Goal: Task Accomplishment & Management: Manage account settings

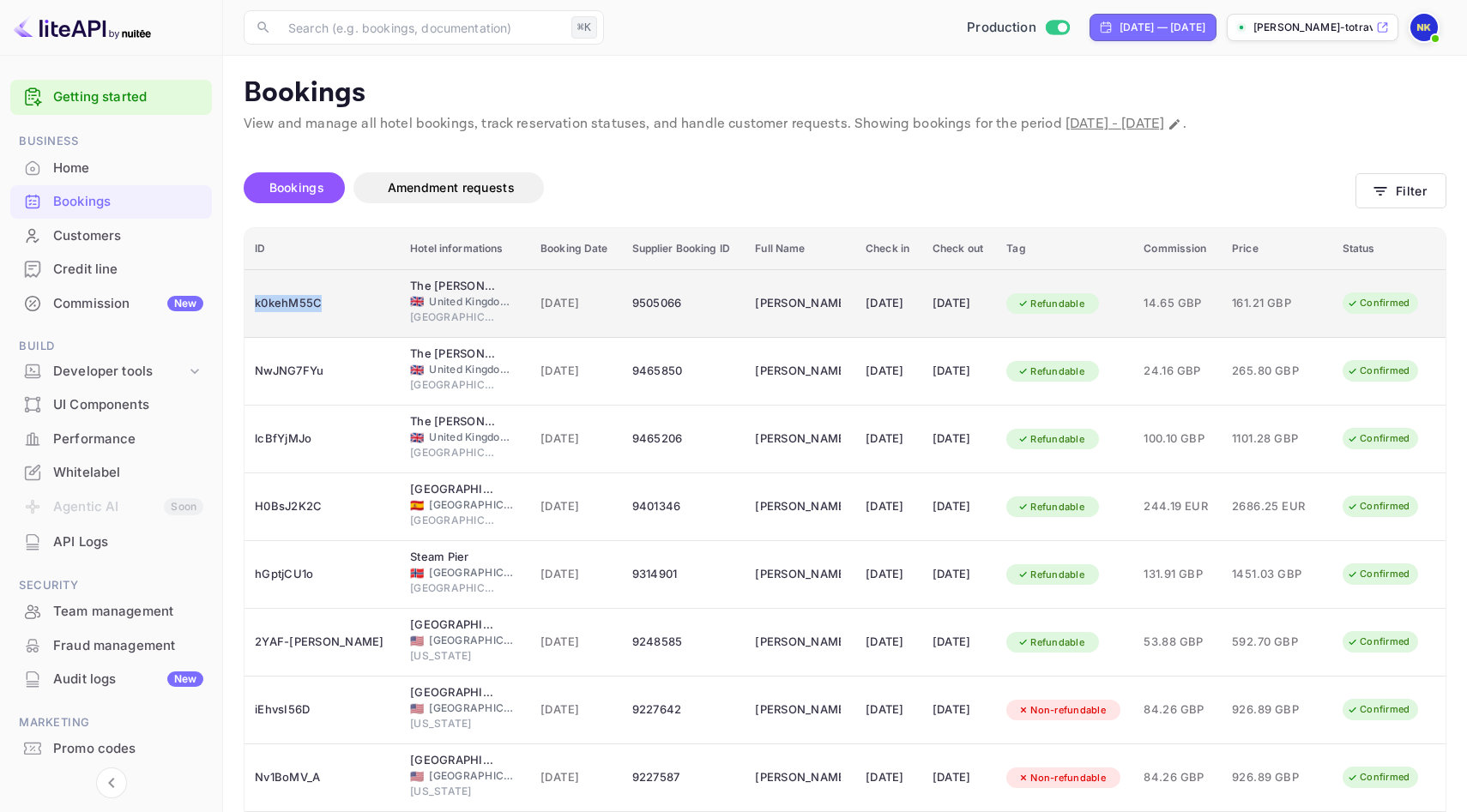
drag, startPoint x: 329, startPoint y: 301, endPoint x: 253, endPoint y: 304, distance: 76.1
click at [253, 304] on td "k0kehM55C" at bounding box center [322, 304] width 155 height 68
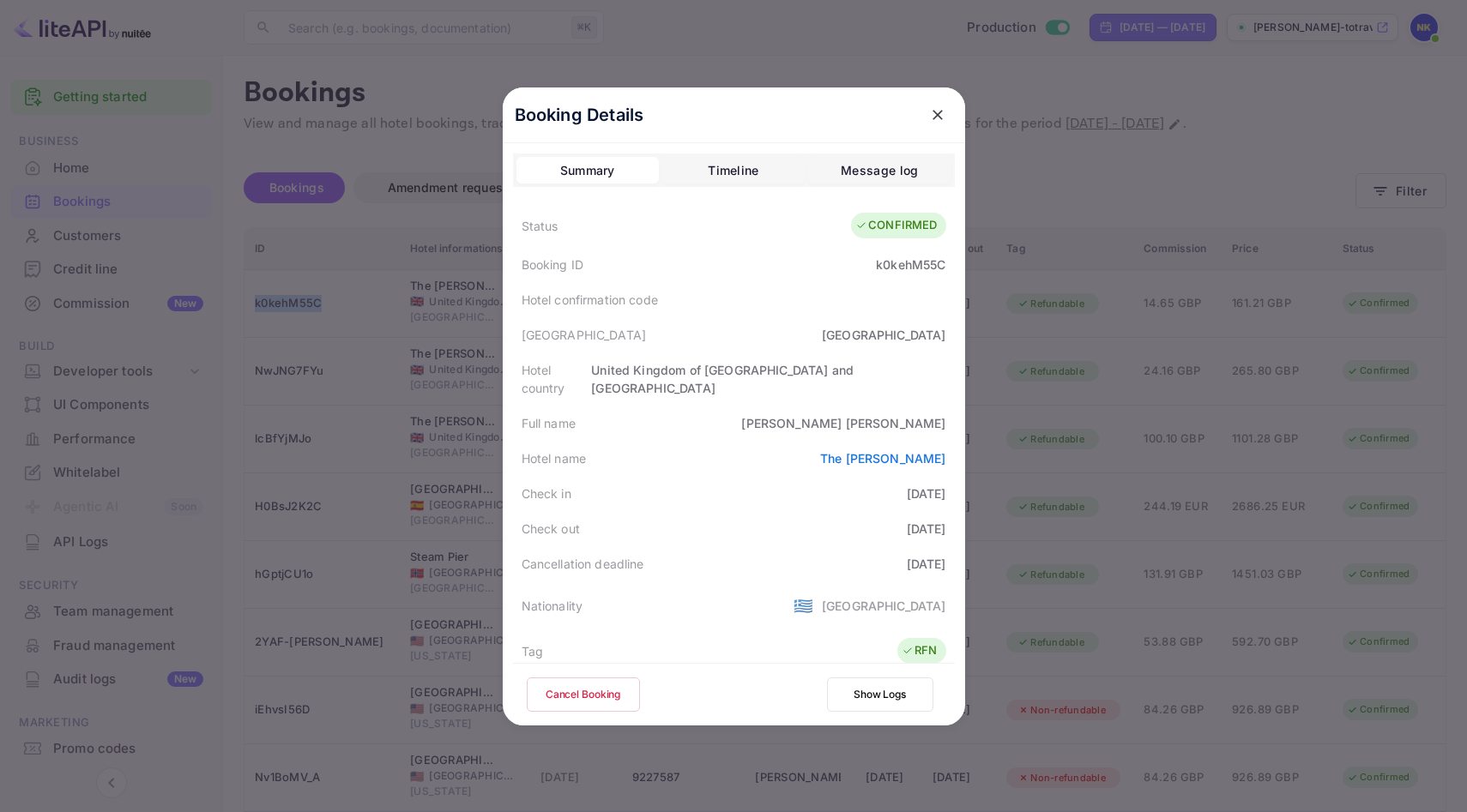
click at [935, 113] on icon "close" at bounding box center [937, 114] width 18 height 18
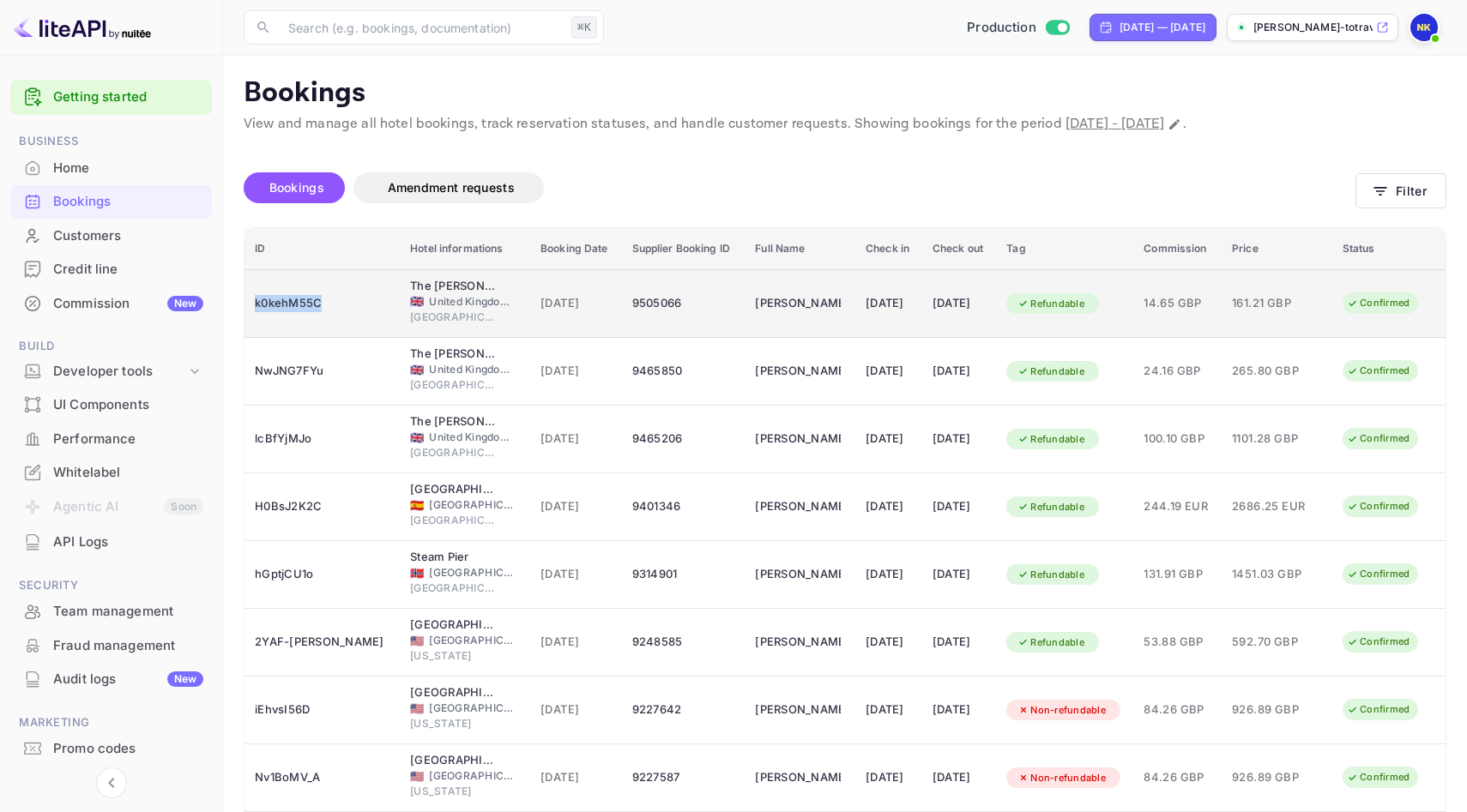
copy div "k0kehM55C"
click at [687, 316] on td "9505098" at bounding box center [684, 304] width 124 height 68
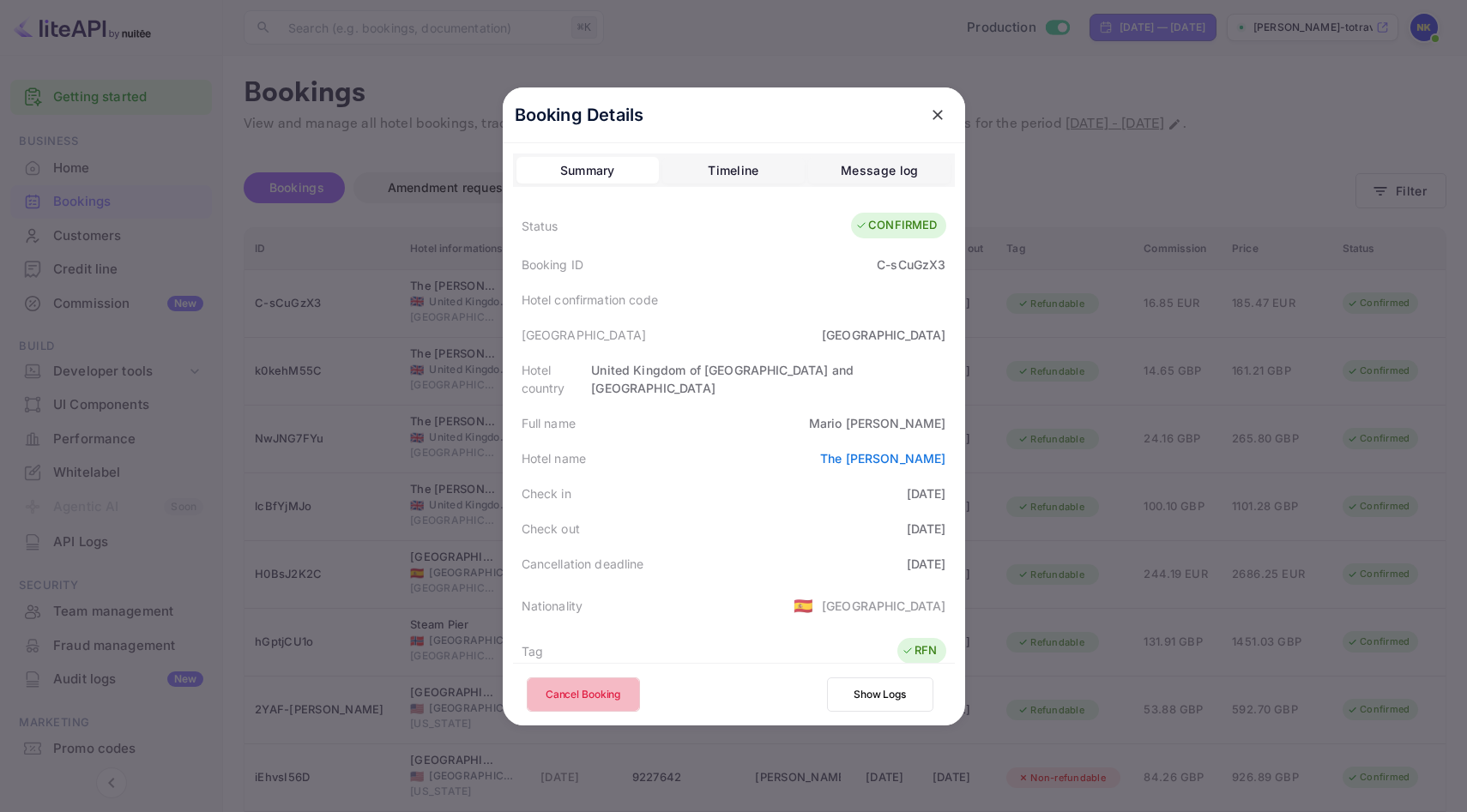
click at [578, 699] on button "Cancel Booking" at bounding box center [583, 694] width 114 height 34
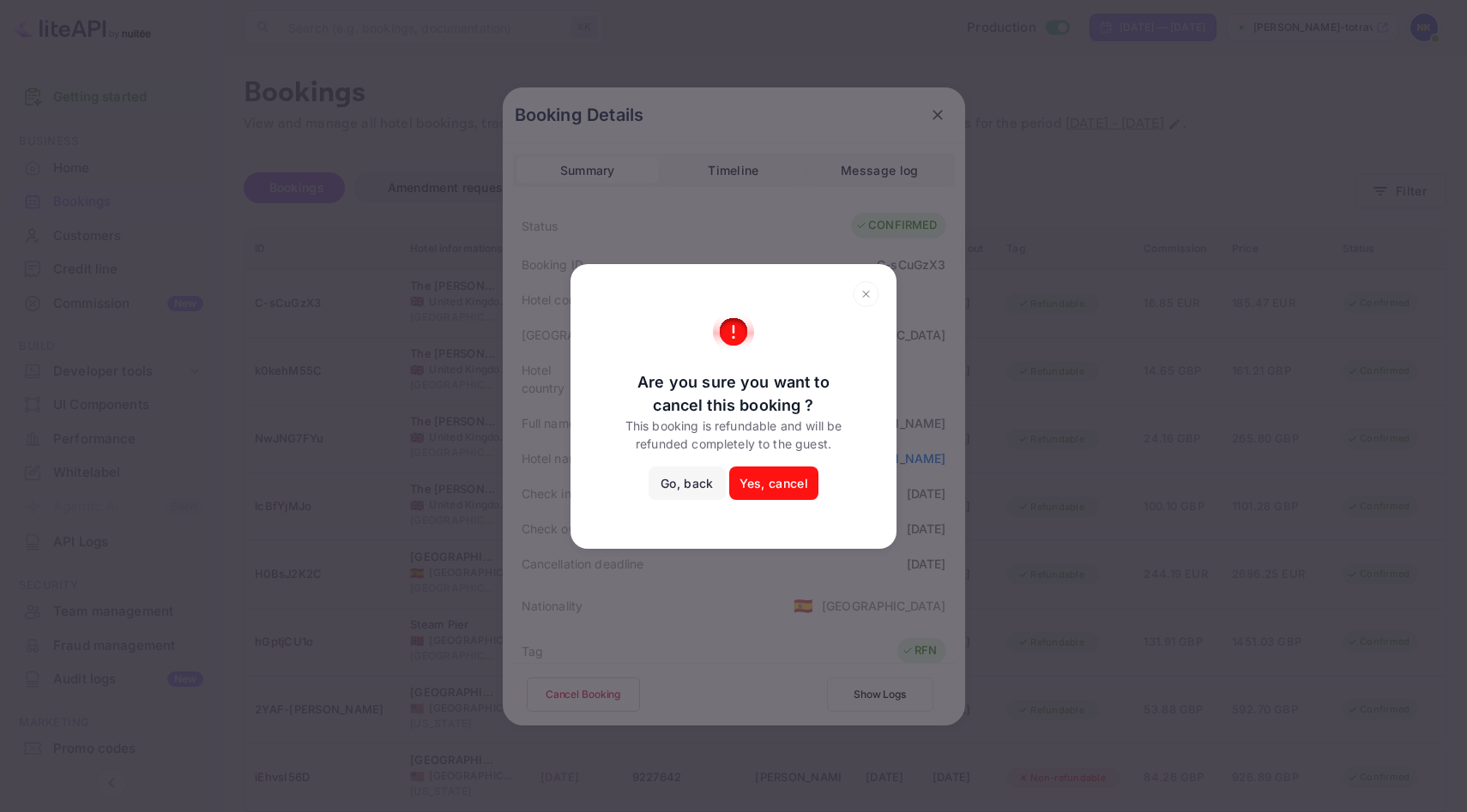
click at [771, 477] on button "Yes, cancel" at bounding box center [774, 483] width 90 height 34
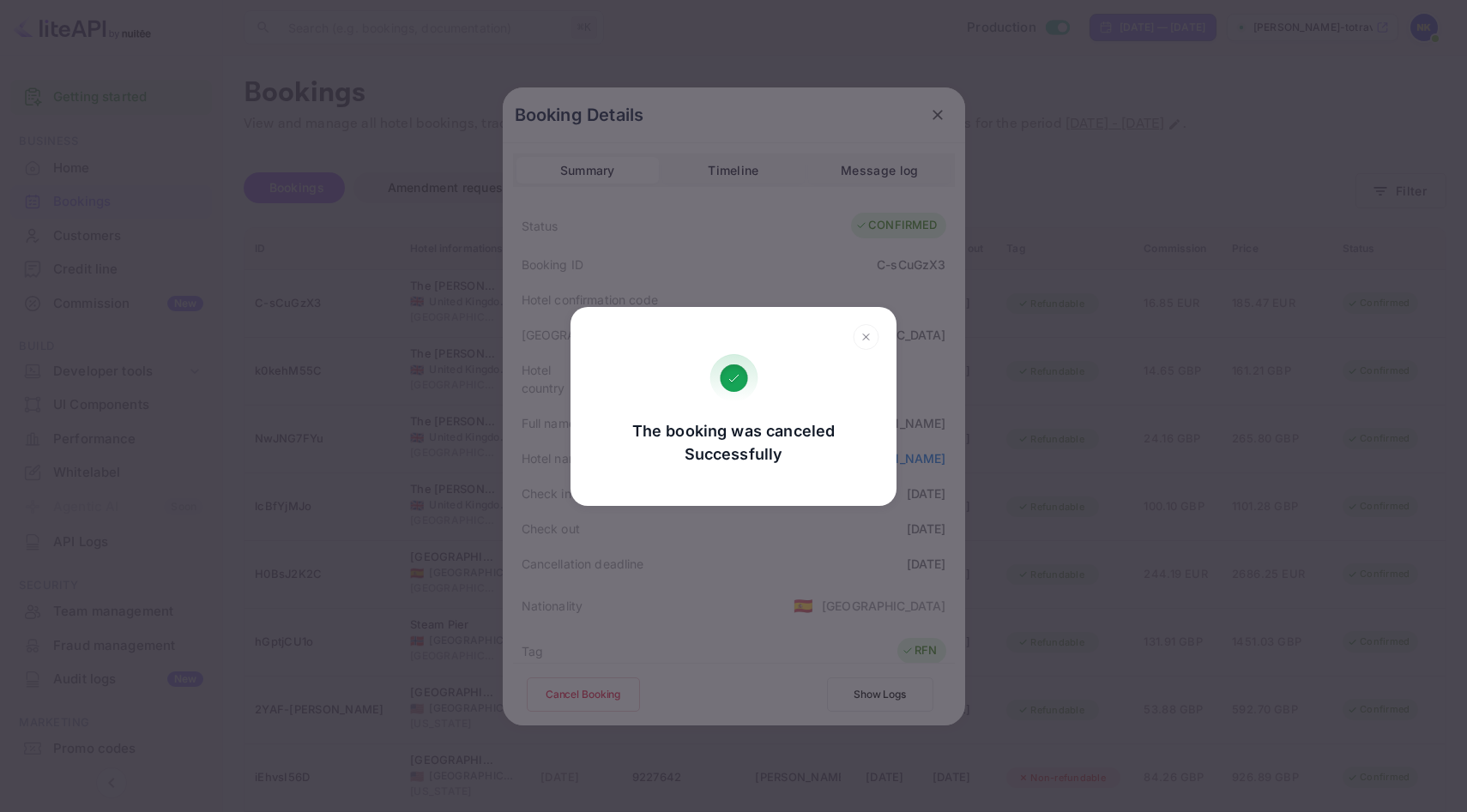
click at [863, 341] on icon at bounding box center [865, 337] width 27 height 26
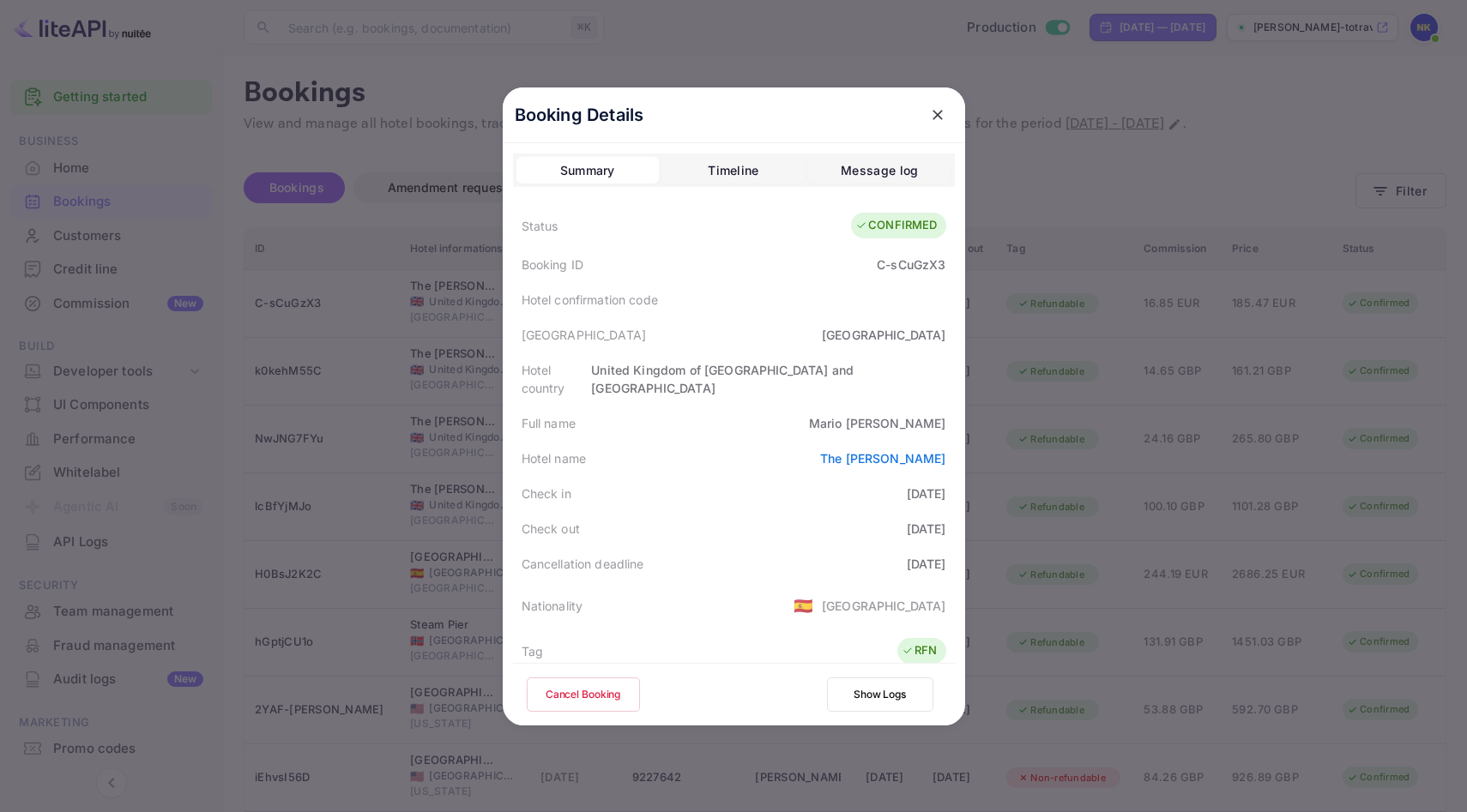
click at [936, 120] on icon "close" at bounding box center [937, 114] width 18 height 18
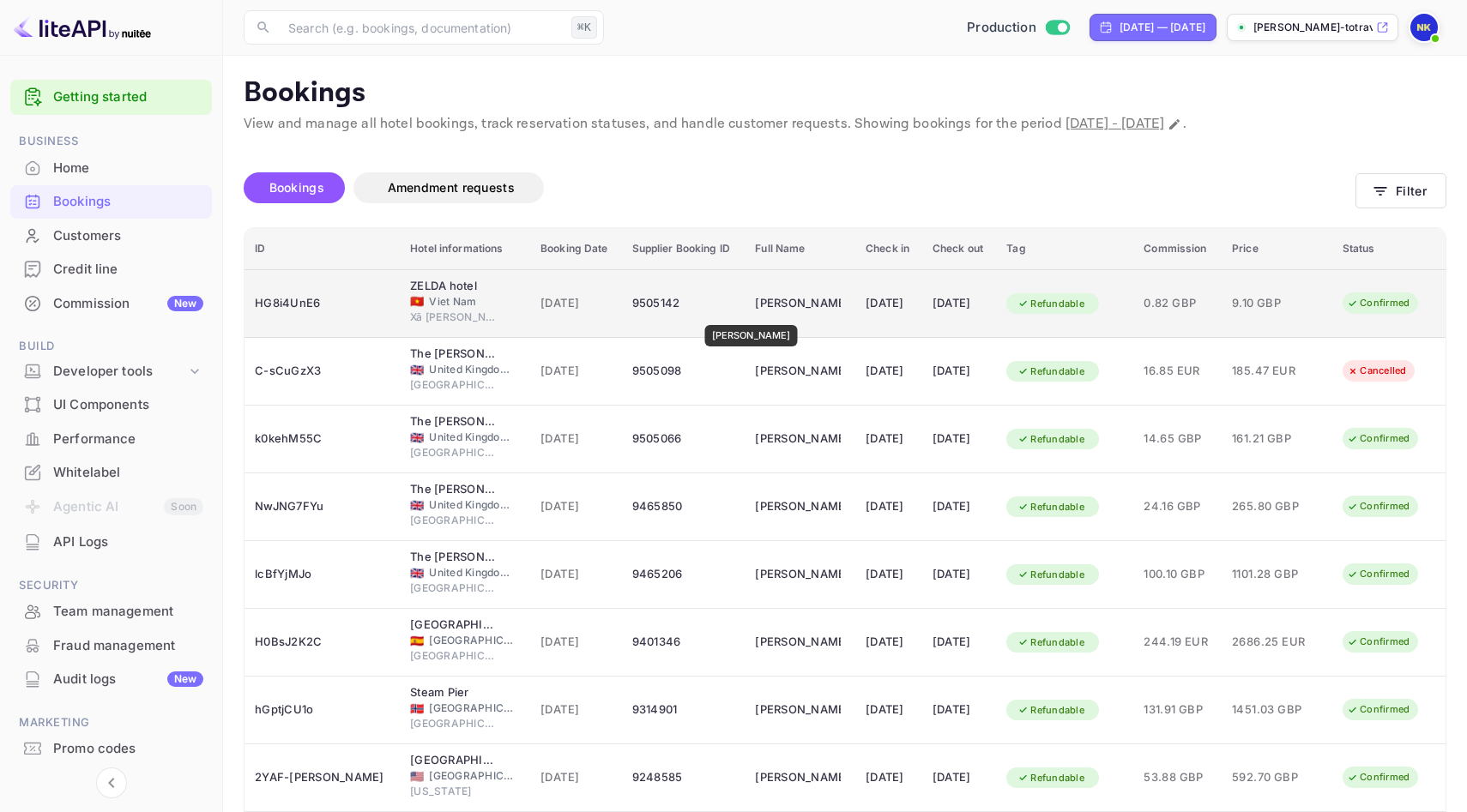
click at [755, 313] on div "[PERSON_NAME]" at bounding box center [798, 304] width 86 height 28
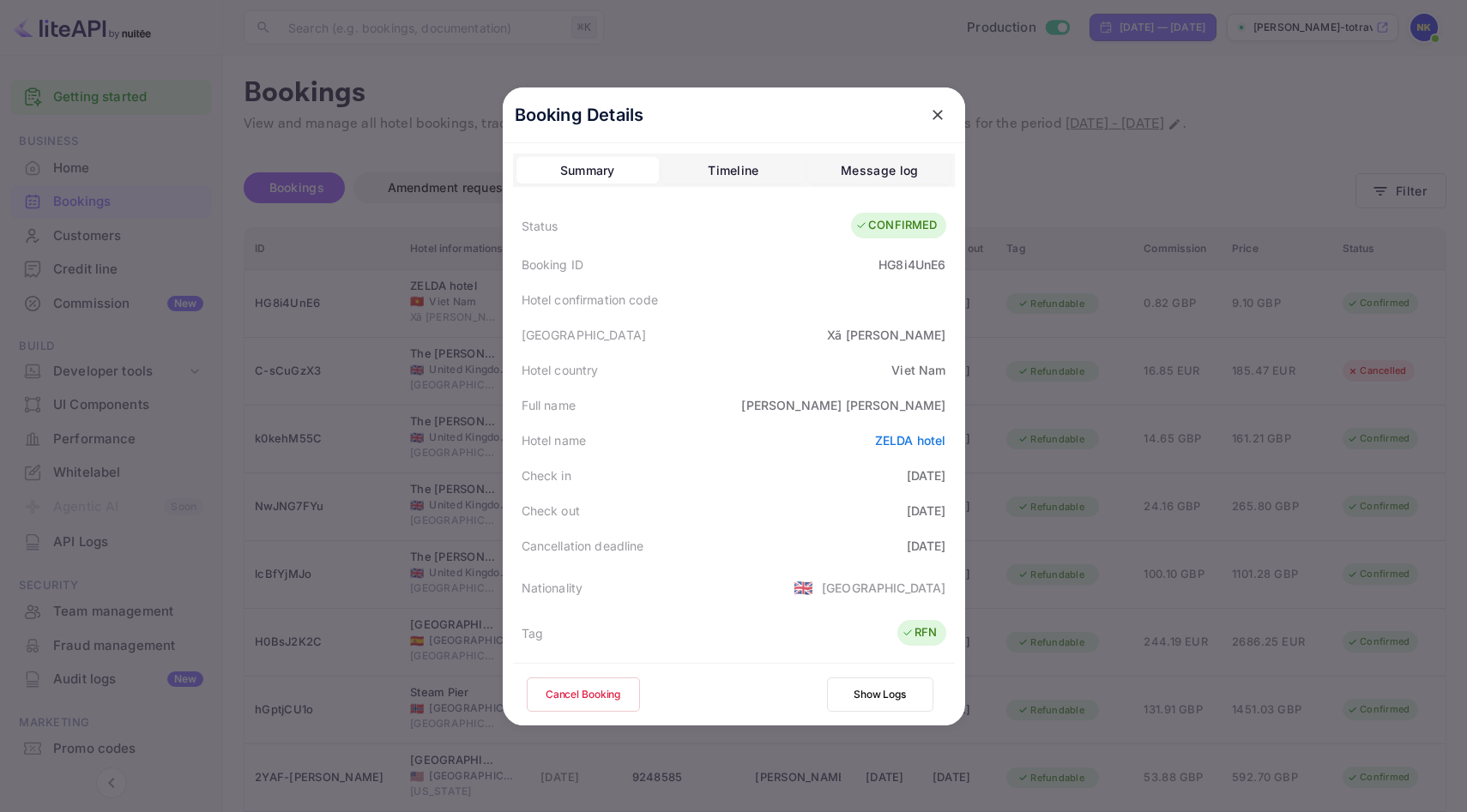
click at [616, 683] on button "Cancel Booking" at bounding box center [583, 694] width 114 height 34
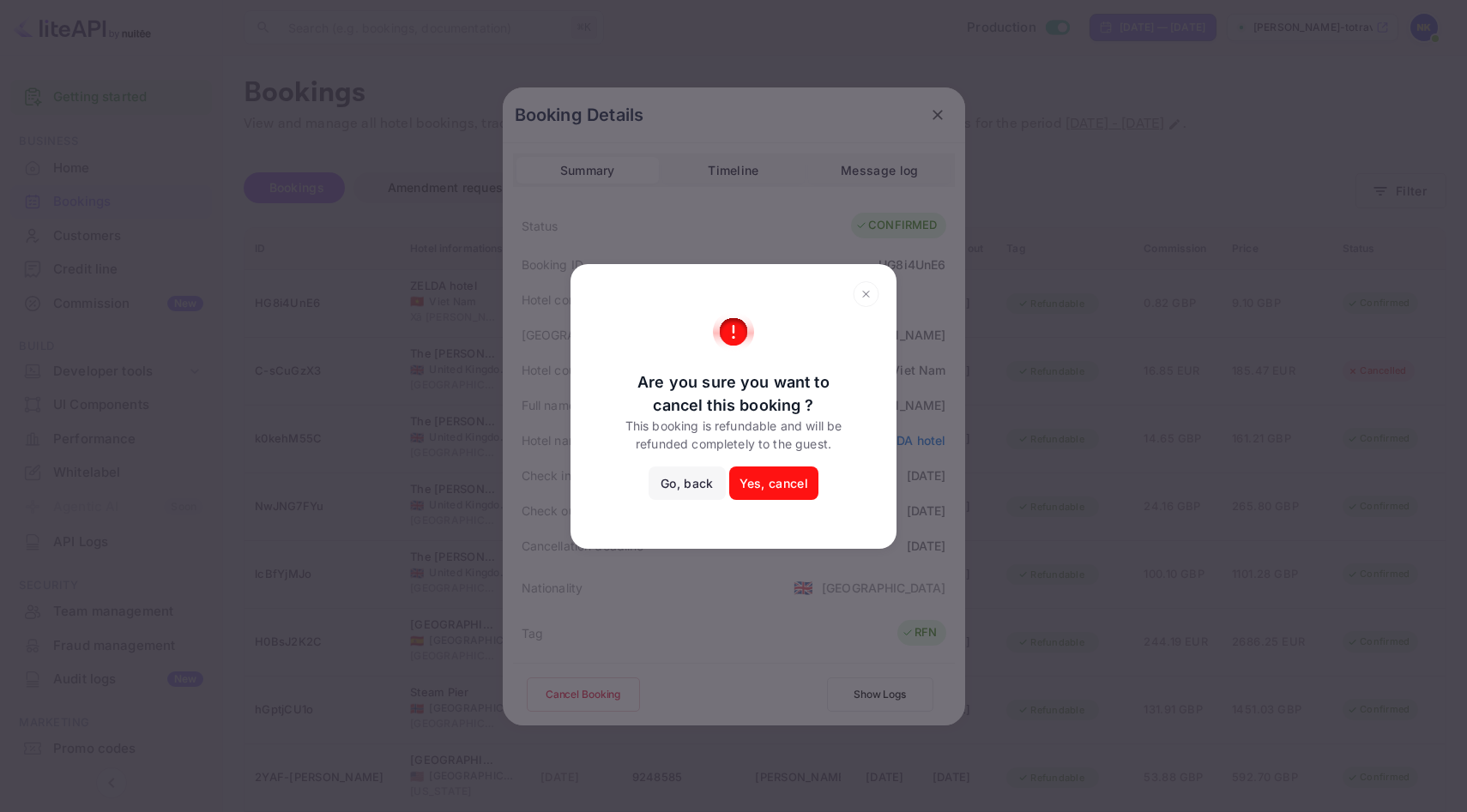
click at [774, 485] on button "Yes, cancel" at bounding box center [774, 483] width 90 height 34
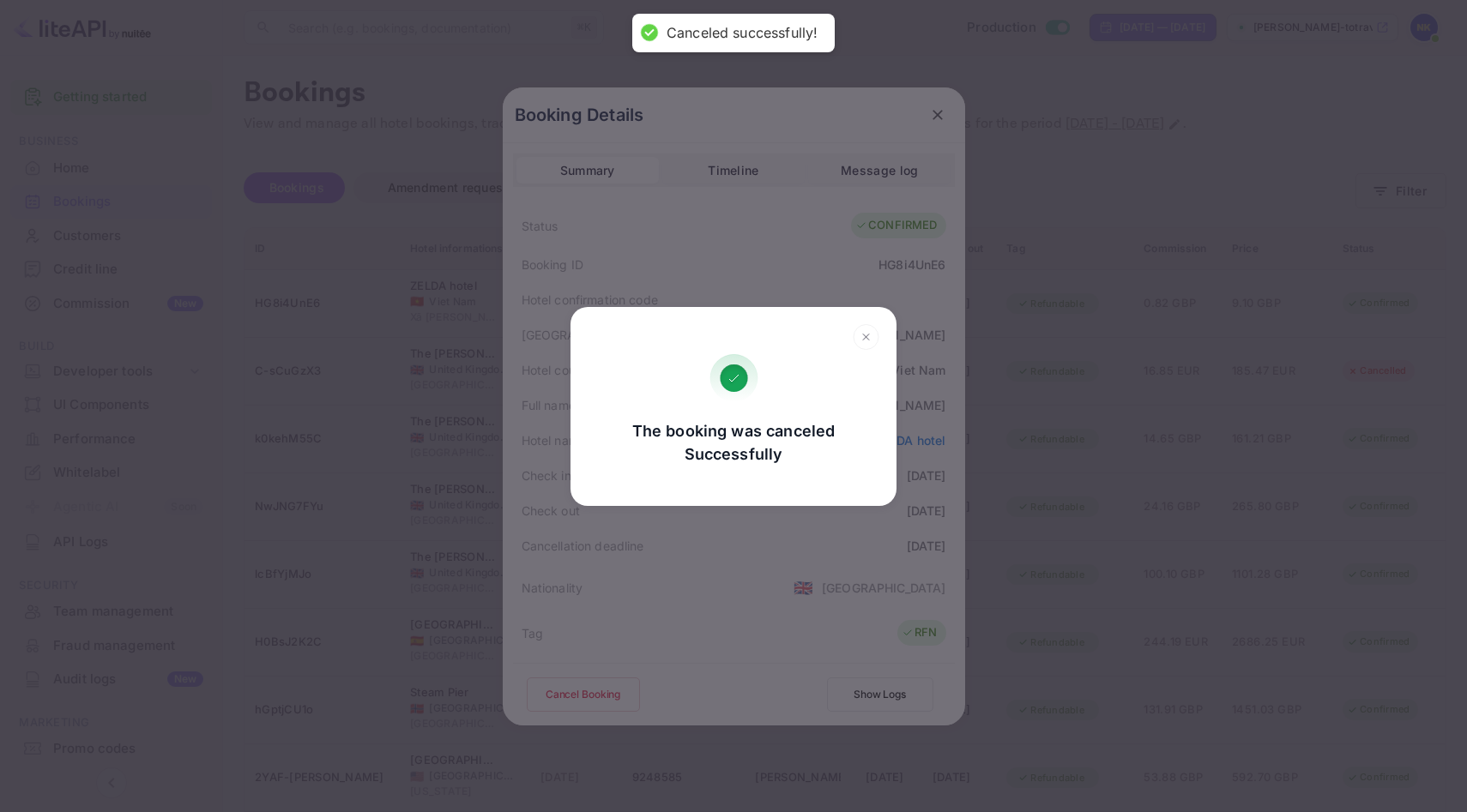
click at [872, 336] on icon at bounding box center [865, 337] width 27 height 26
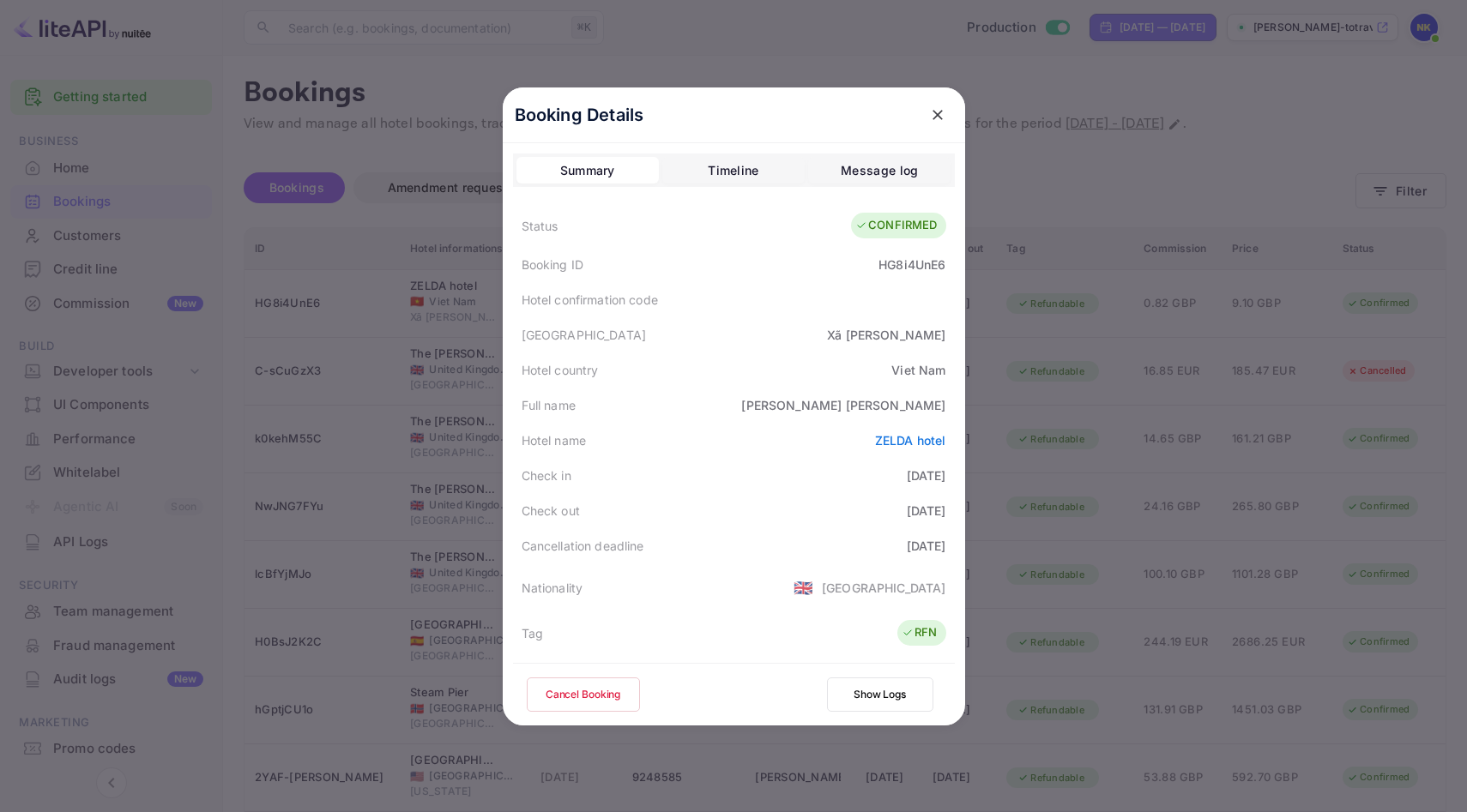
click at [936, 106] on icon "close" at bounding box center [937, 114] width 18 height 18
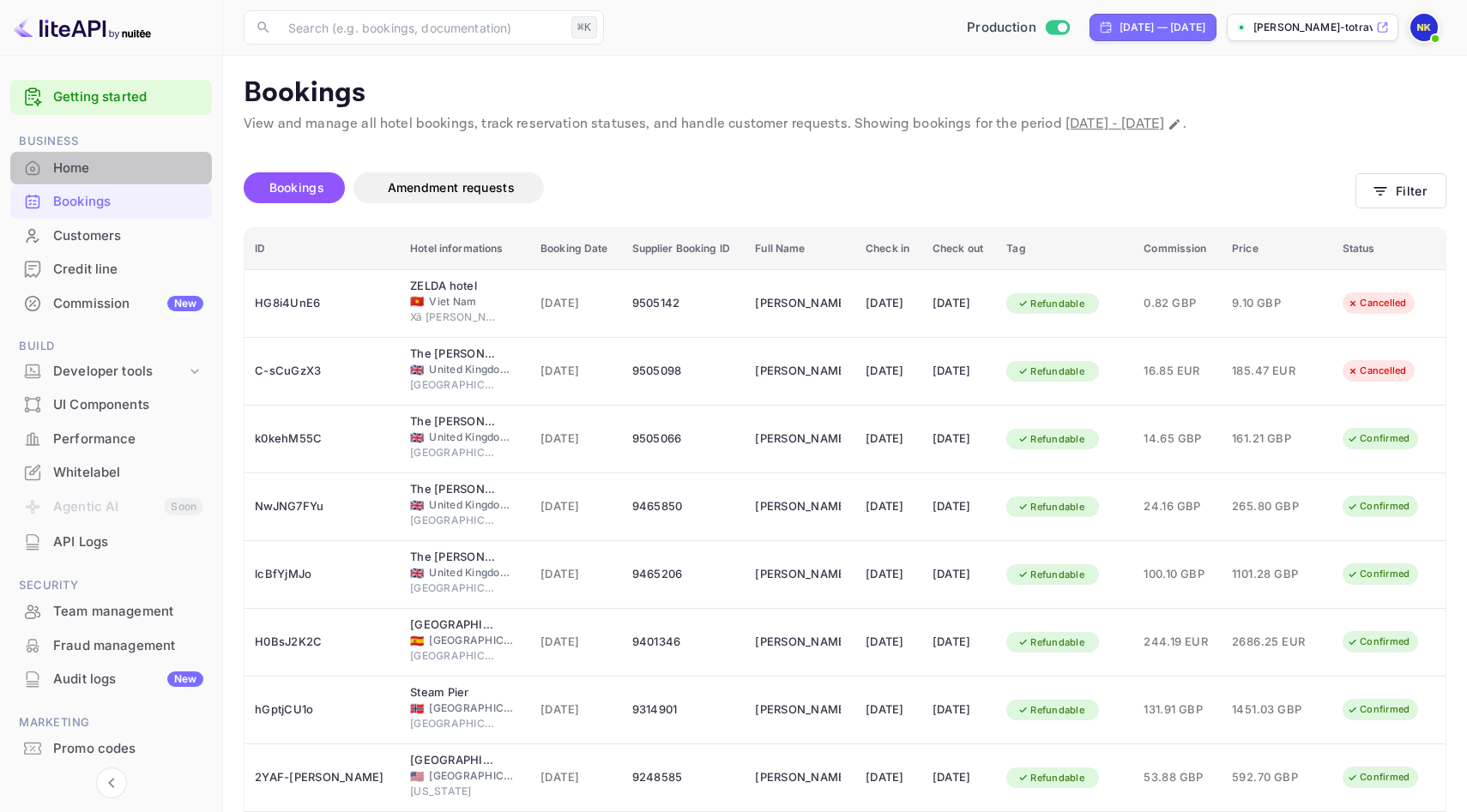
click at [75, 166] on div "Home" at bounding box center [128, 168] width 150 height 19
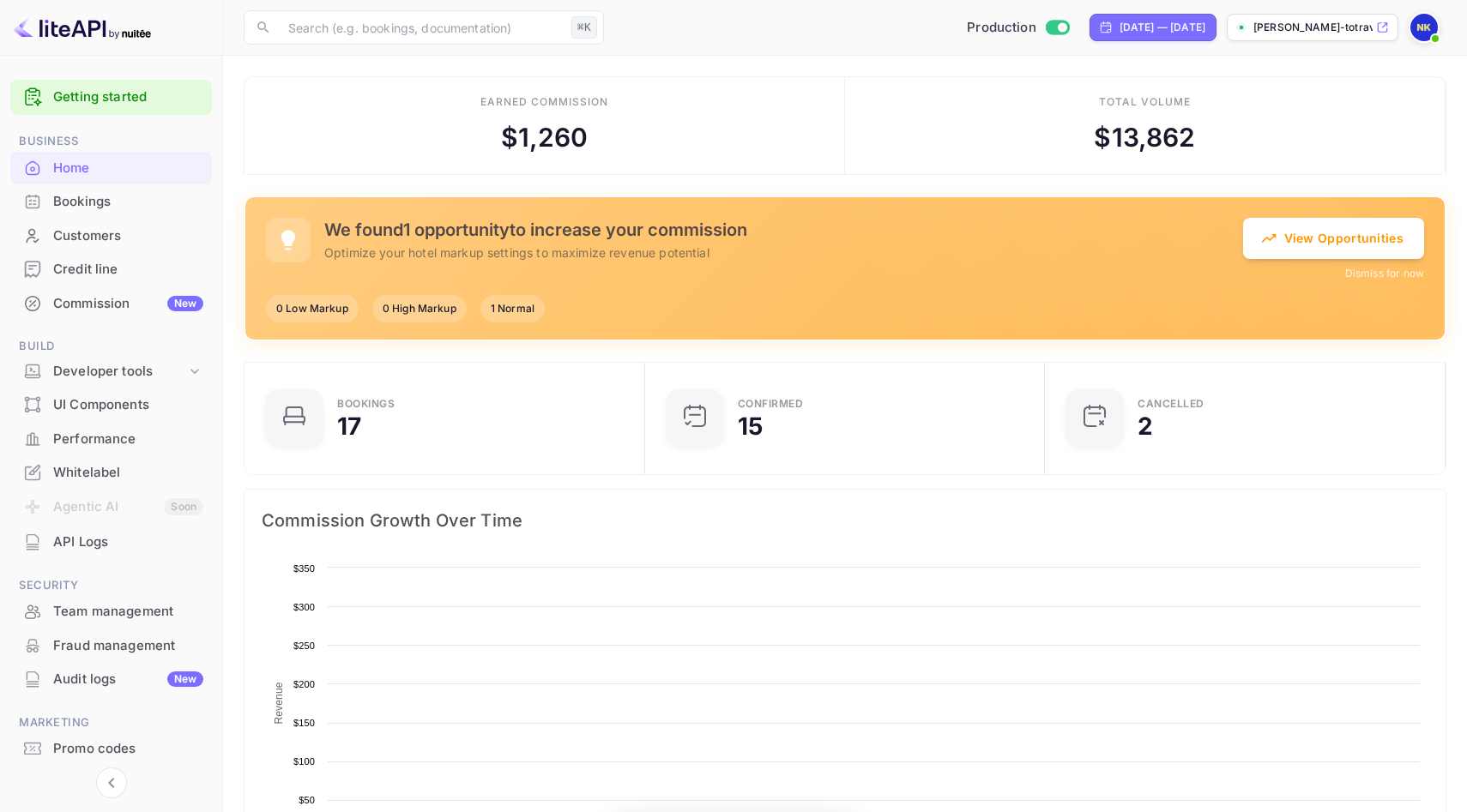
scroll to position [279, 391]
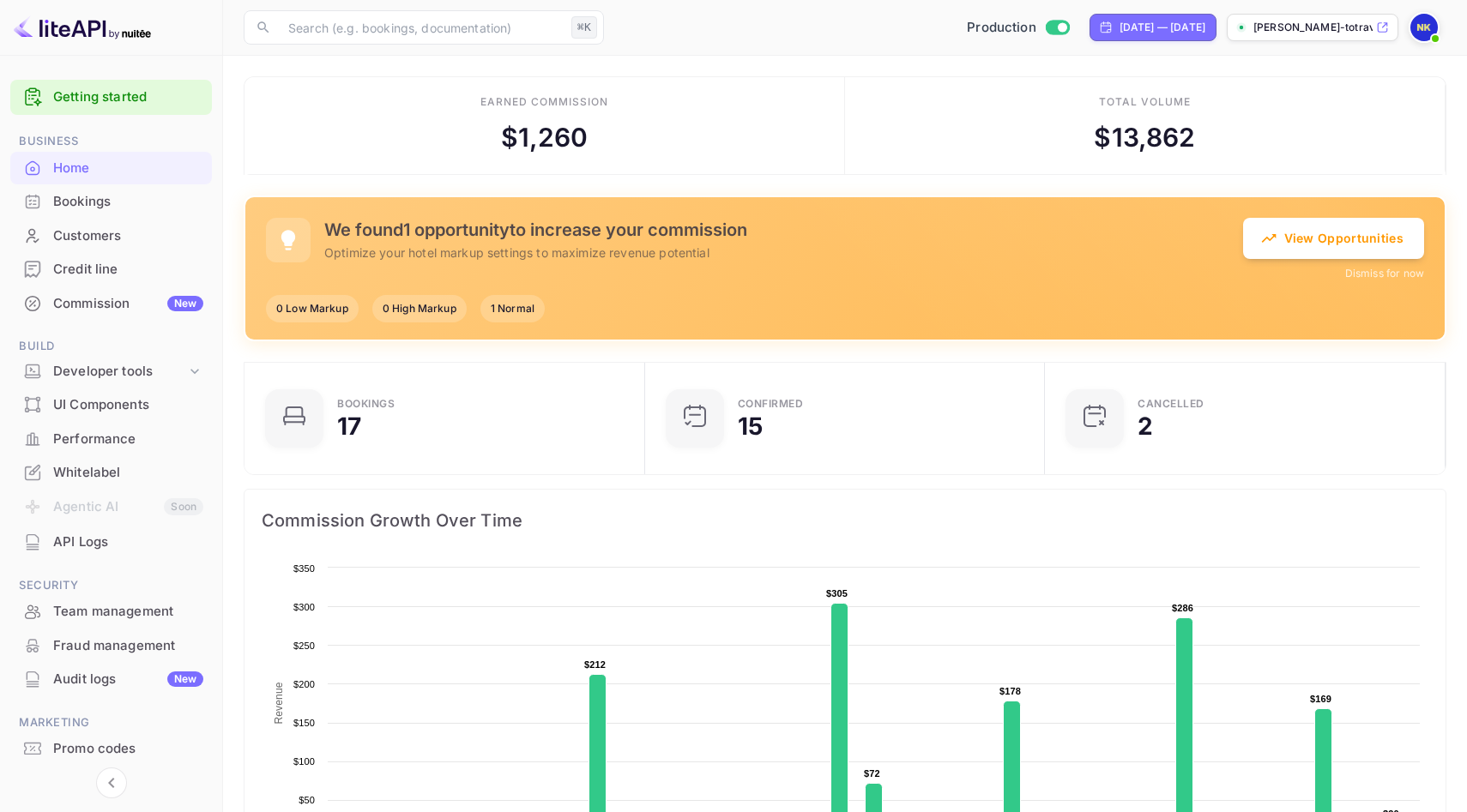
click at [106, 207] on div "Bookings" at bounding box center [128, 201] width 150 height 19
